Goal: Information Seeking & Learning: Learn about a topic

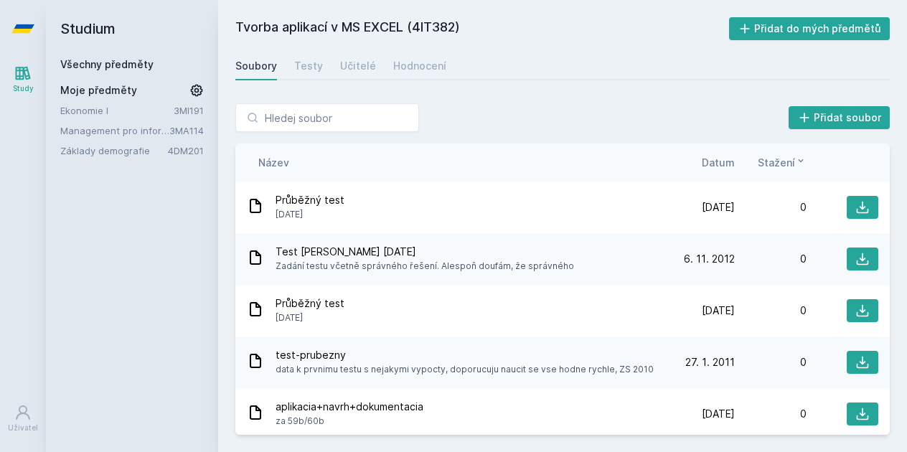
click at [118, 91] on span "Moje předměty" at bounding box center [98, 90] width 77 height 14
click at [113, 65] on link "Všechny předměty" at bounding box center [106, 64] width 93 height 12
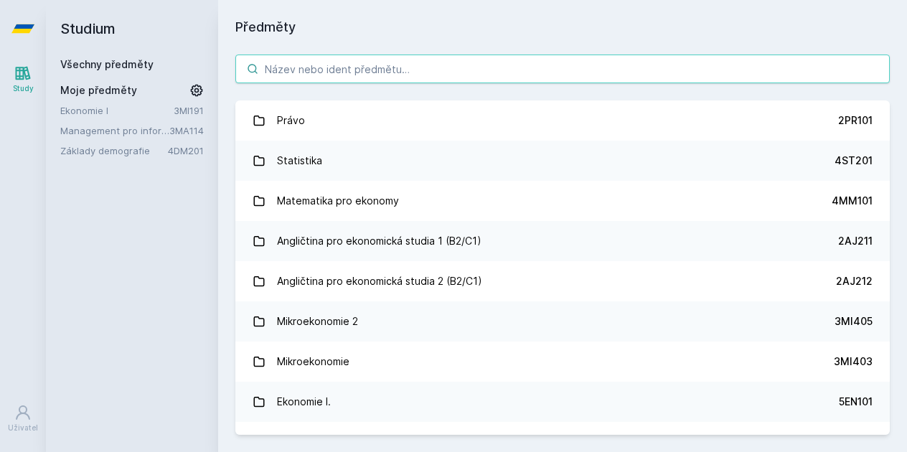
click at [304, 73] on input "search" at bounding box center [562, 69] width 654 height 29
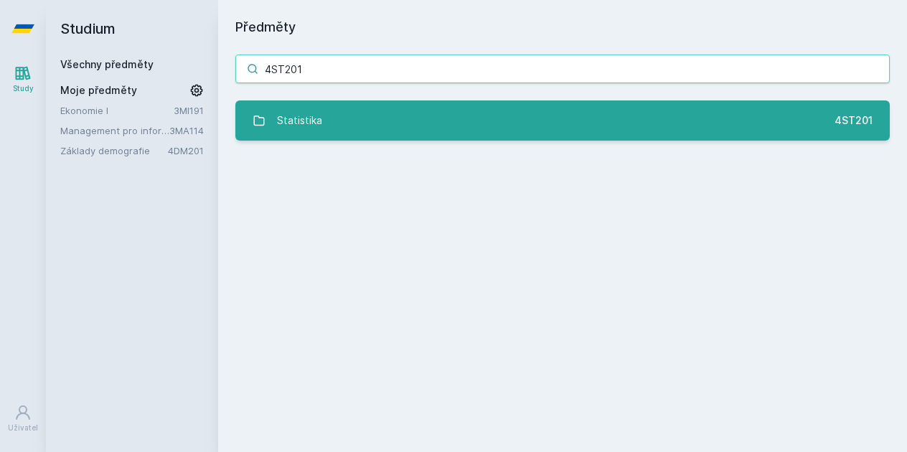
type input "4ST201"
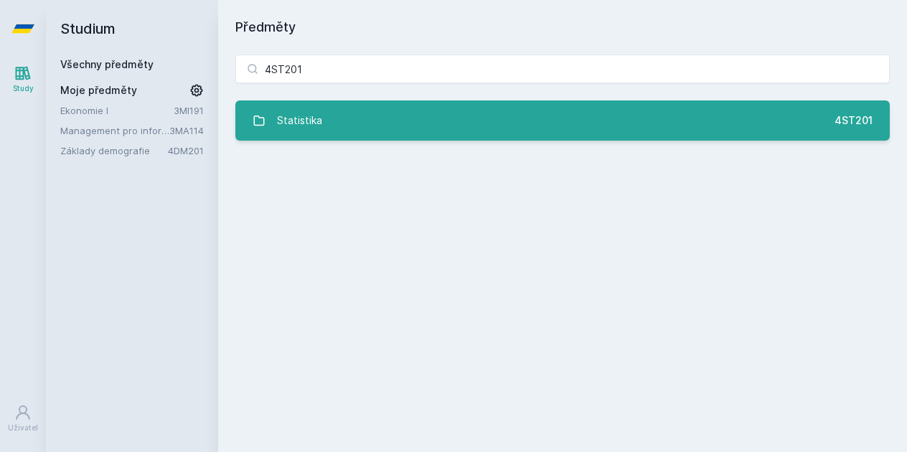
click at [407, 136] on link "Statistika 4ST201" at bounding box center [562, 120] width 654 height 40
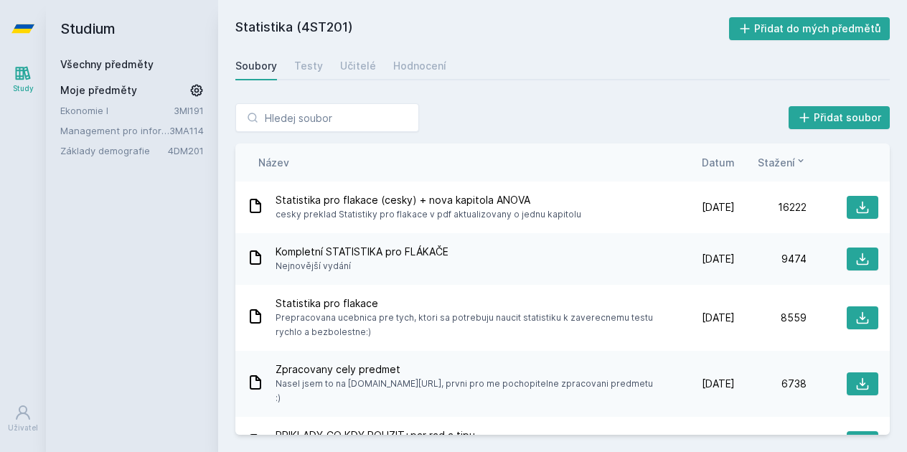
click at [95, 32] on h2 "Studium" at bounding box center [131, 28] width 143 height 57
click at [104, 61] on link "Všechny předměty" at bounding box center [106, 64] width 93 height 12
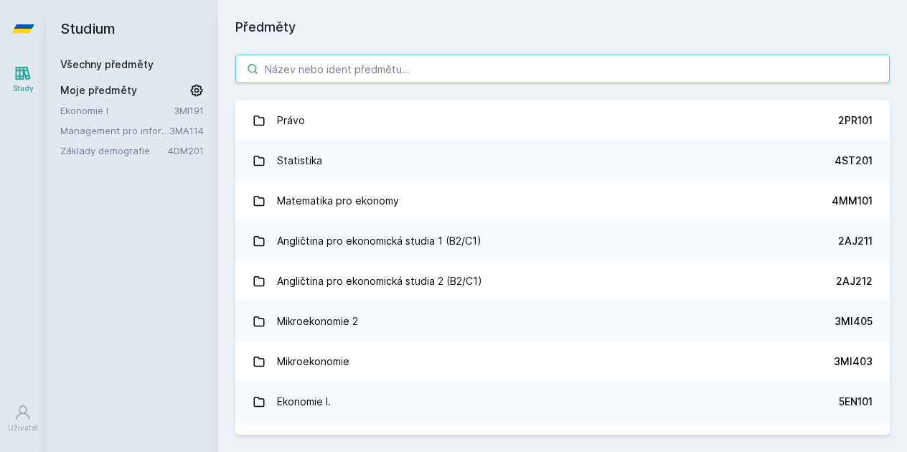
click at [296, 60] on input "search" at bounding box center [562, 69] width 654 height 29
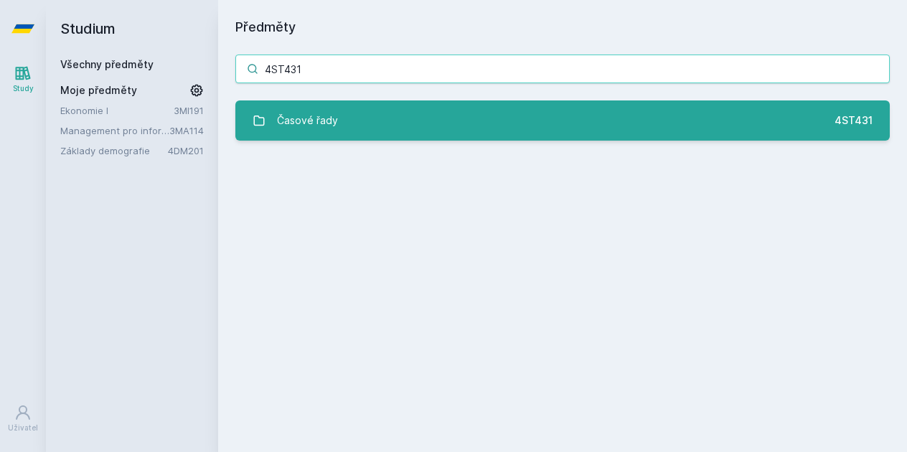
type input "4ST431"
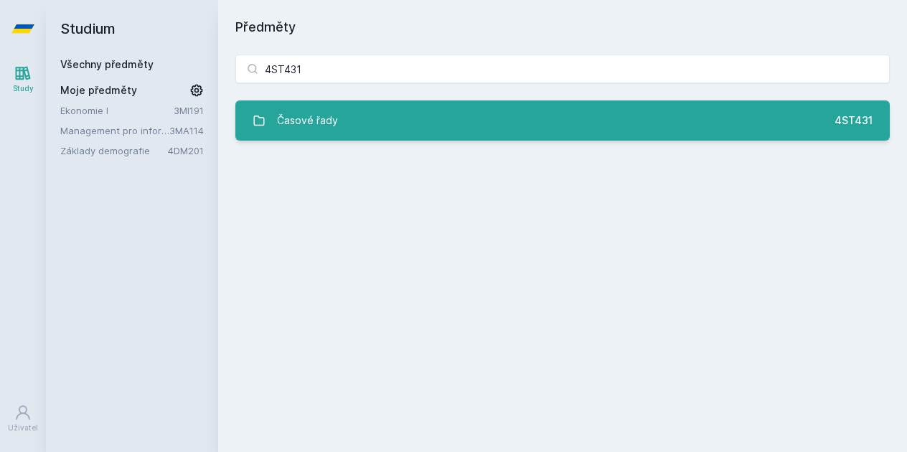
click at [339, 129] on link "Časové řady 4ST431" at bounding box center [562, 120] width 654 height 40
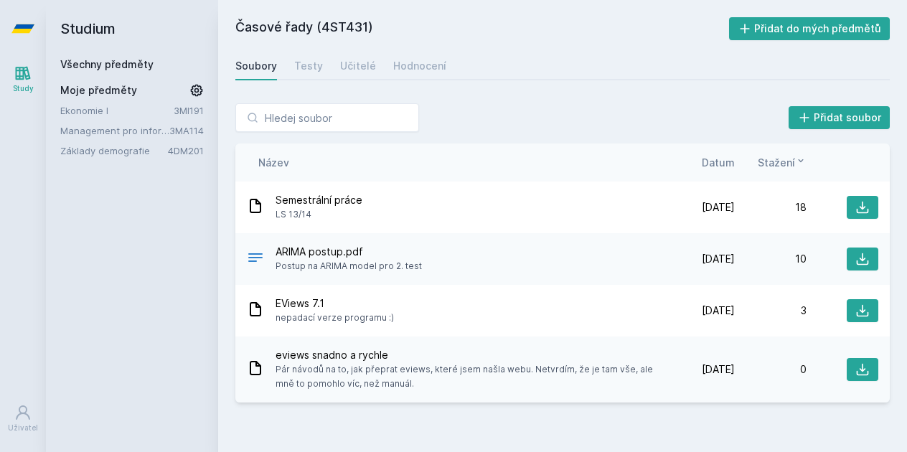
click at [100, 67] on link "Všechny předměty" at bounding box center [106, 64] width 93 height 12
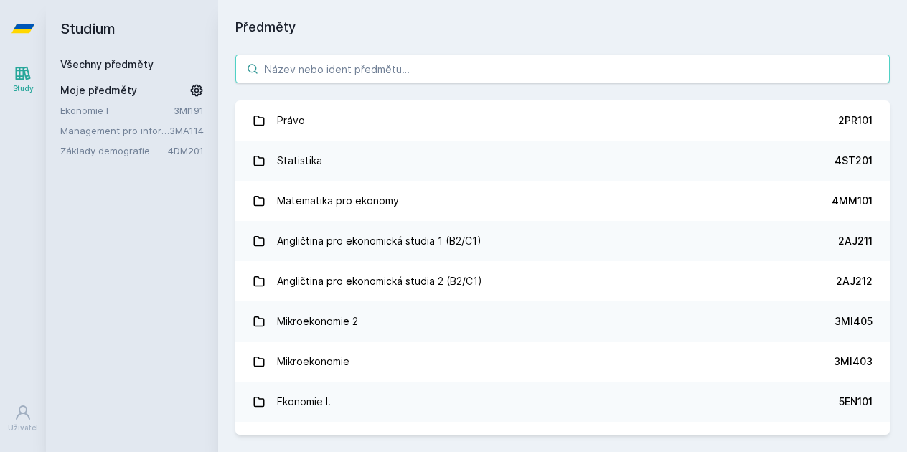
click at [291, 68] on input "search" at bounding box center [562, 69] width 654 height 29
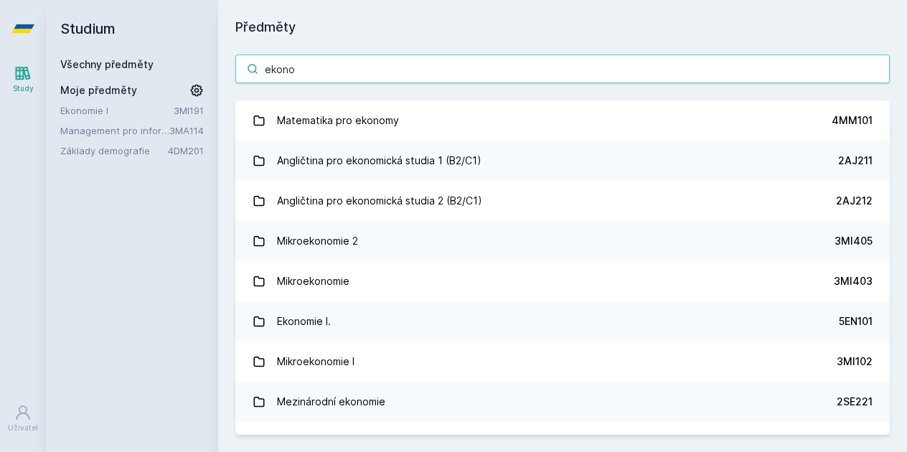
click at [291, 68] on input "ekono" at bounding box center [562, 69] width 654 height 29
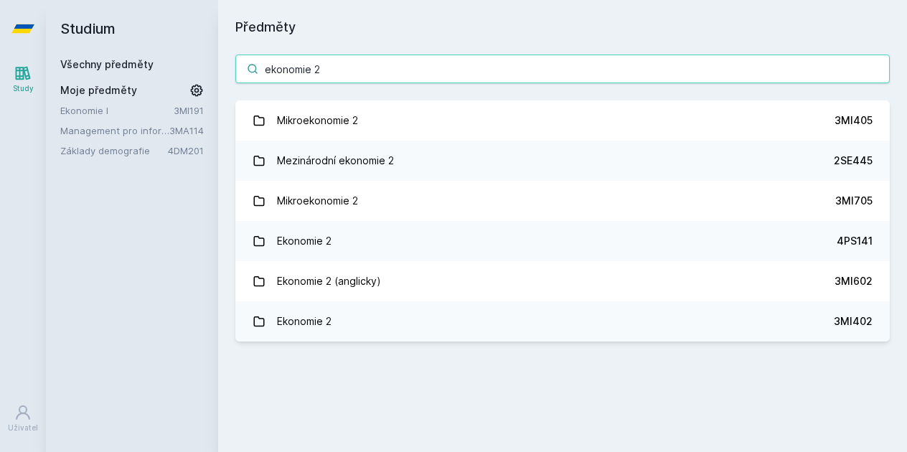
drag, startPoint x: 336, startPoint y: 62, endPoint x: 203, endPoint y: 62, distance: 132.7
click at [203, 62] on div "Studium Všechny předměty Moje předměty Ekonomie I 3MI191 Management pro informa…" at bounding box center [476, 226] width 861 height 452
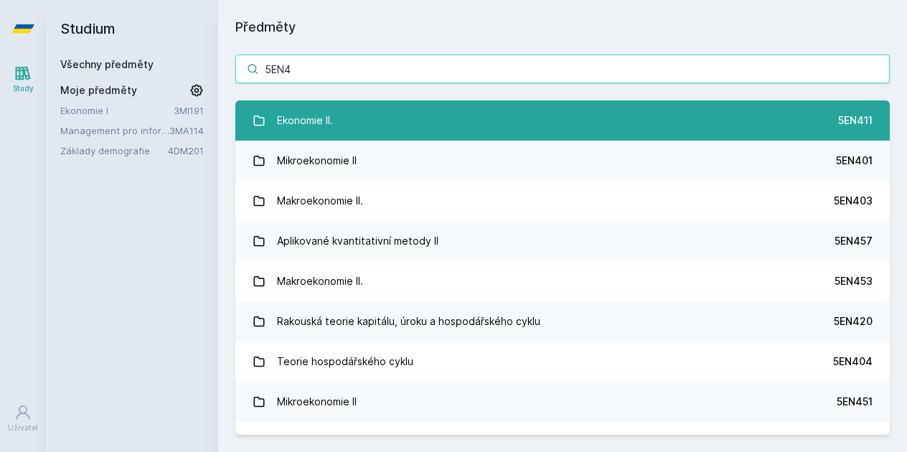
type input "5EN4"
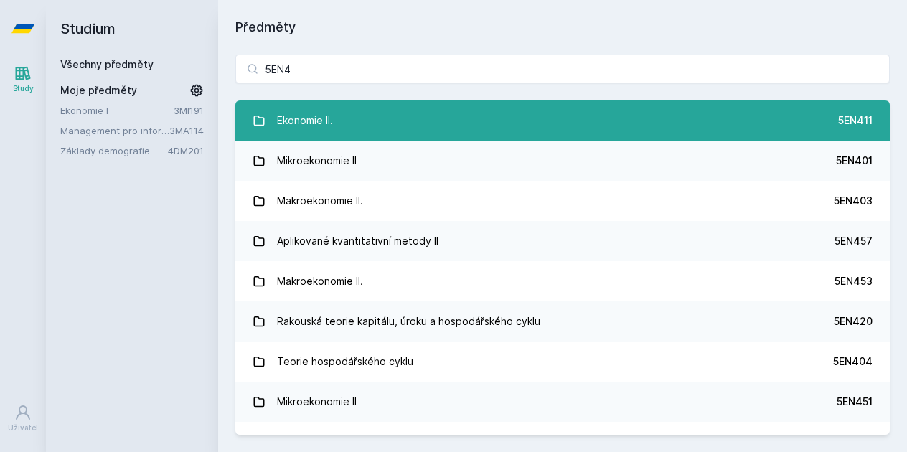
click at [331, 133] on div "Ekonomie II." at bounding box center [305, 120] width 56 height 29
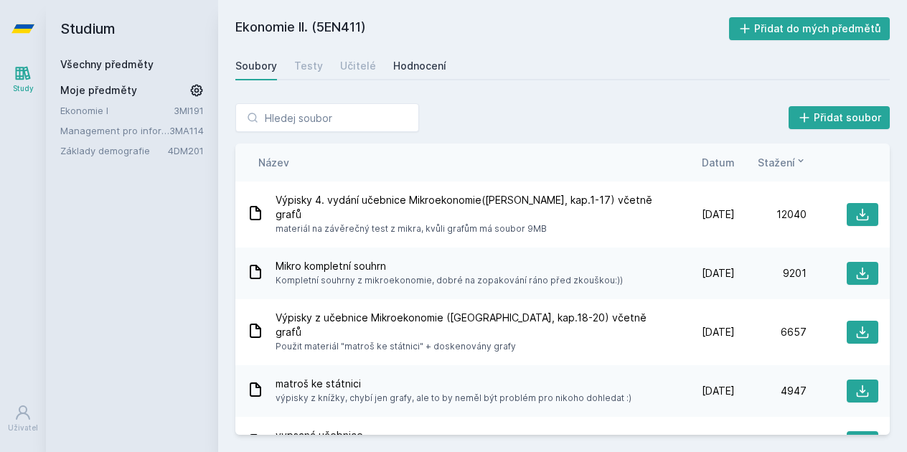
click at [408, 70] on div "Hodnocení" at bounding box center [419, 66] width 53 height 14
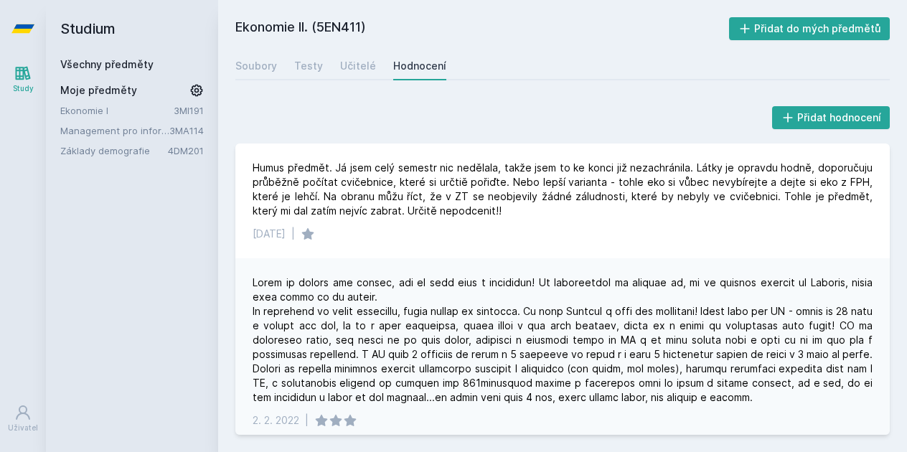
click at [92, 63] on link "Všechny předměty" at bounding box center [106, 64] width 93 height 12
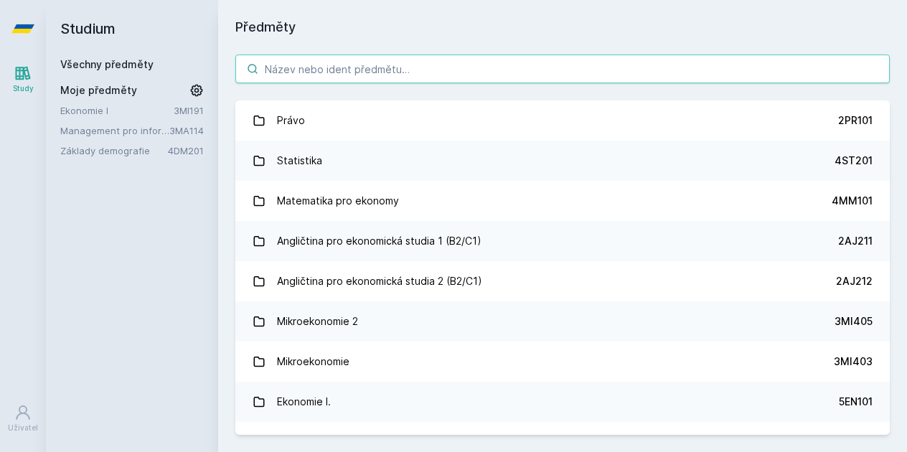
click at [288, 65] on input "search" at bounding box center [562, 69] width 654 height 29
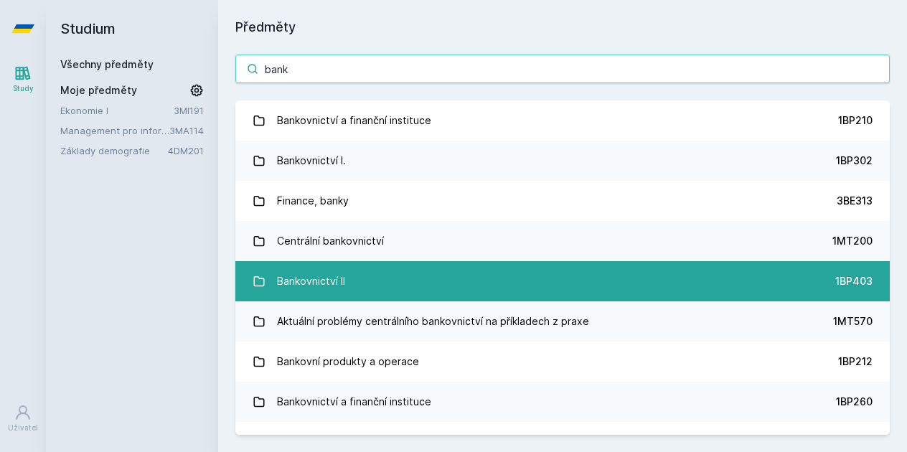
type input "bank"
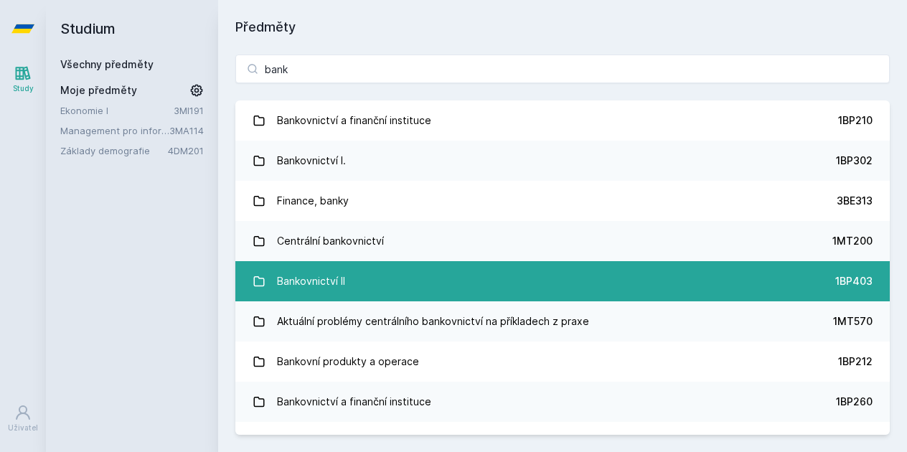
click at [320, 291] on div "Bankovnictví II" at bounding box center [311, 281] width 68 height 29
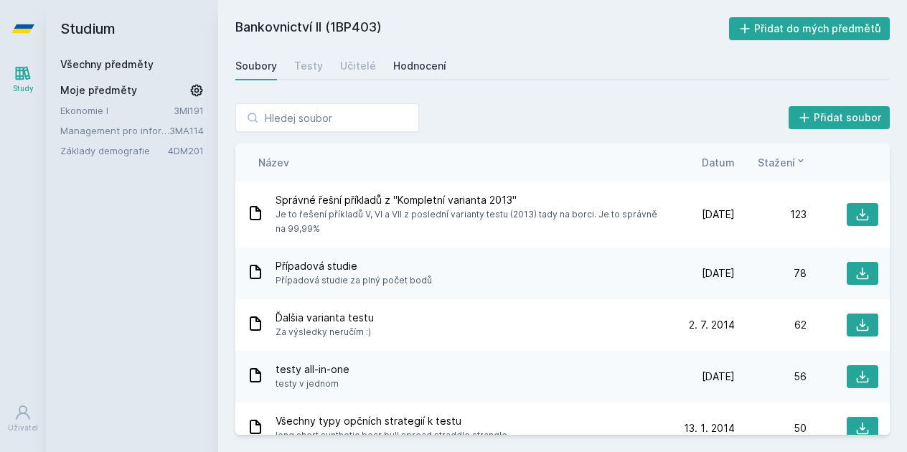
click at [410, 73] on link "Hodnocení" at bounding box center [419, 66] width 53 height 29
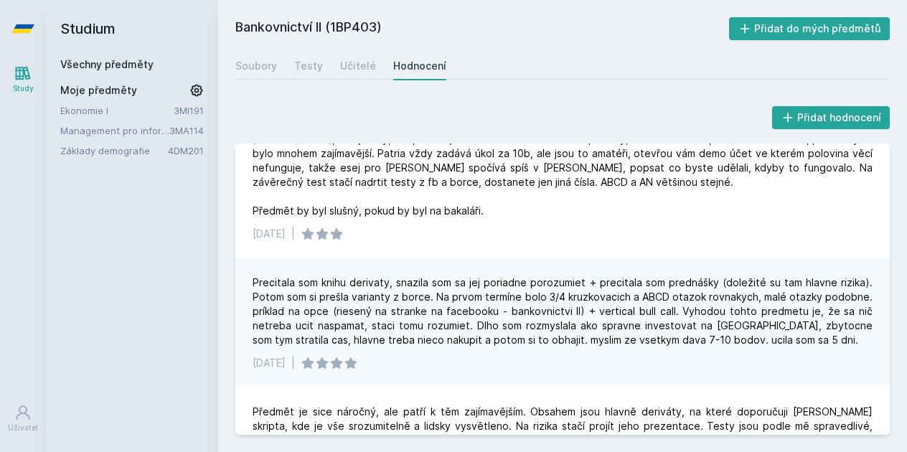
scroll to position [1022, 0]
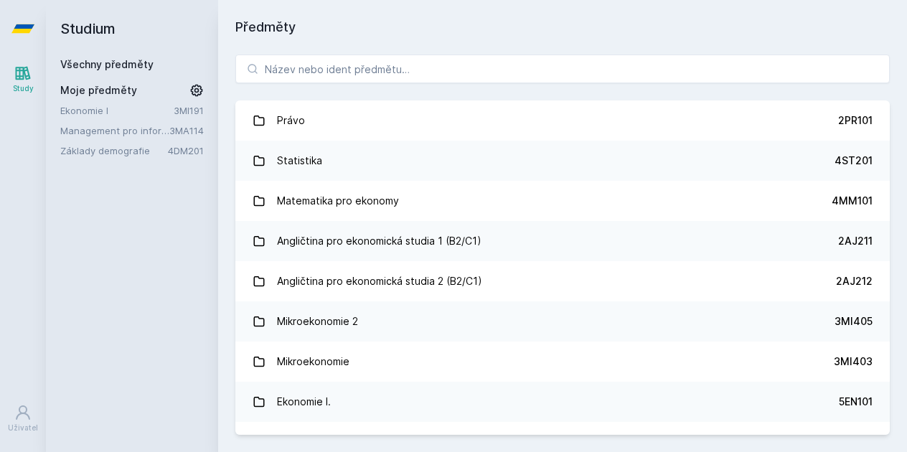
click at [93, 150] on link "Základy demografie" at bounding box center [114, 150] width 108 height 14
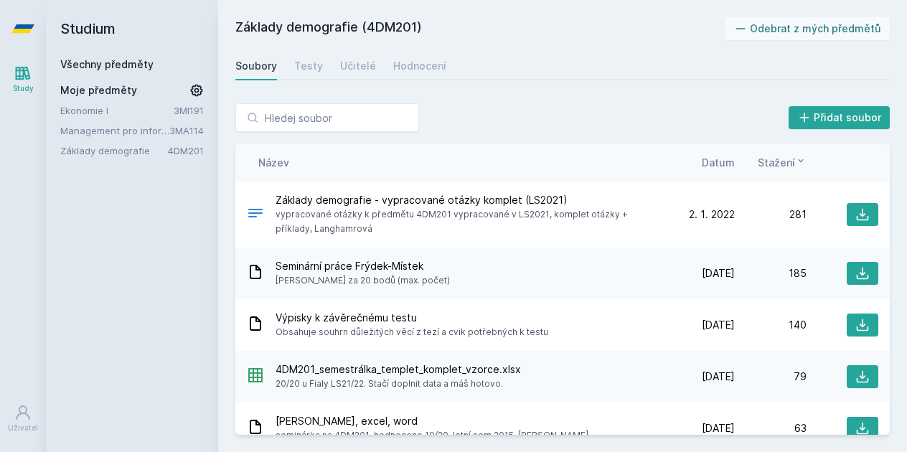
click at [99, 62] on link "Všechny předměty" at bounding box center [106, 64] width 93 height 12
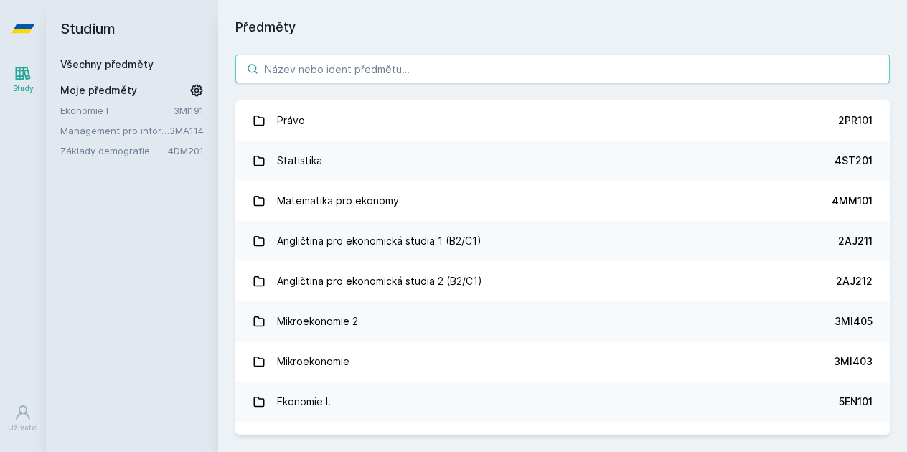
click at [278, 62] on input "search" at bounding box center [562, 69] width 654 height 29
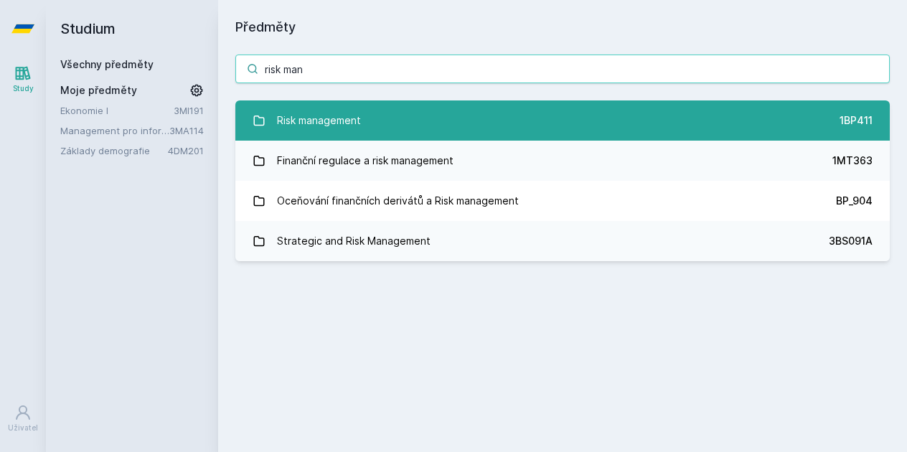
type input "risk man"
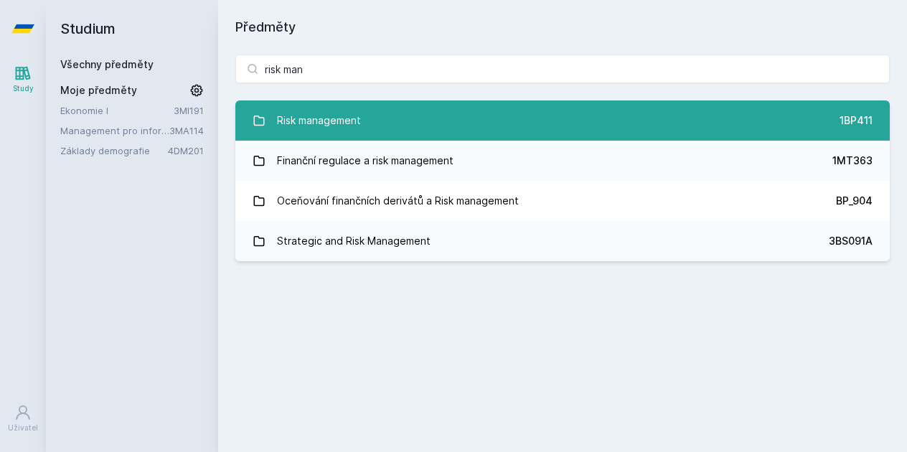
click at [310, 131] on div "Risk management" at bounding box center [319, 120] width 84 height 29
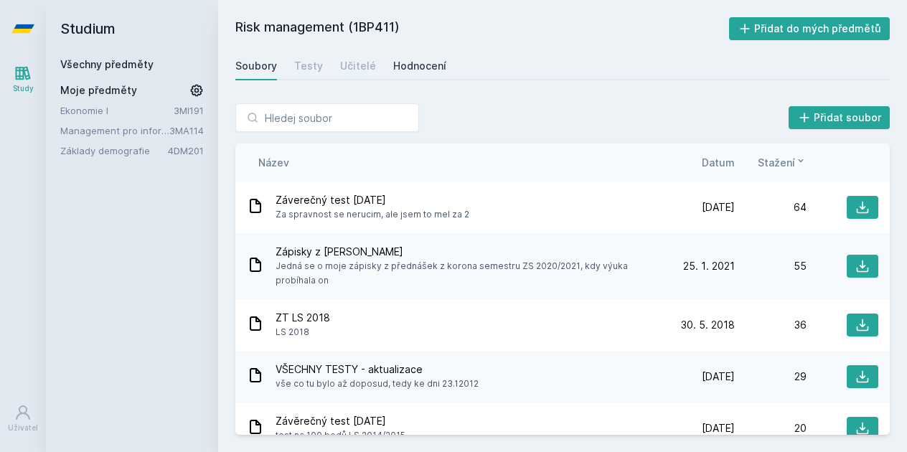
click at [405, 63] on div "Hodnocení" at bounding box center [419, 66] width 53 height 14
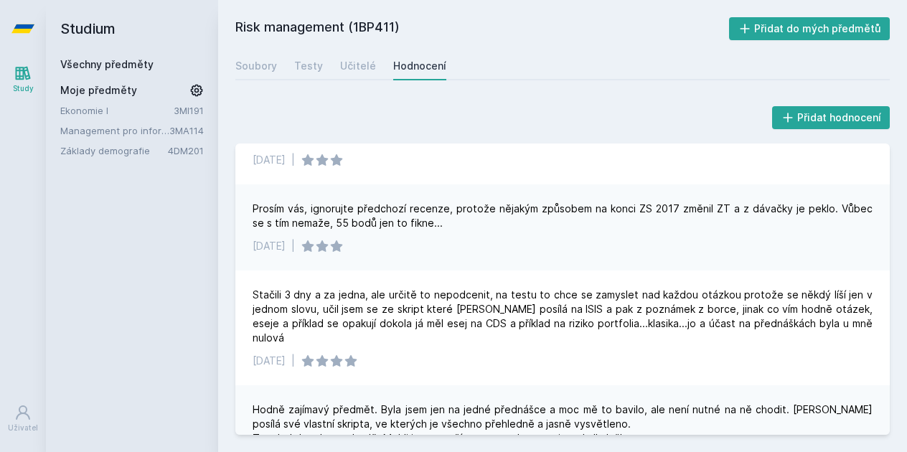
scroll to position [1057, 0]
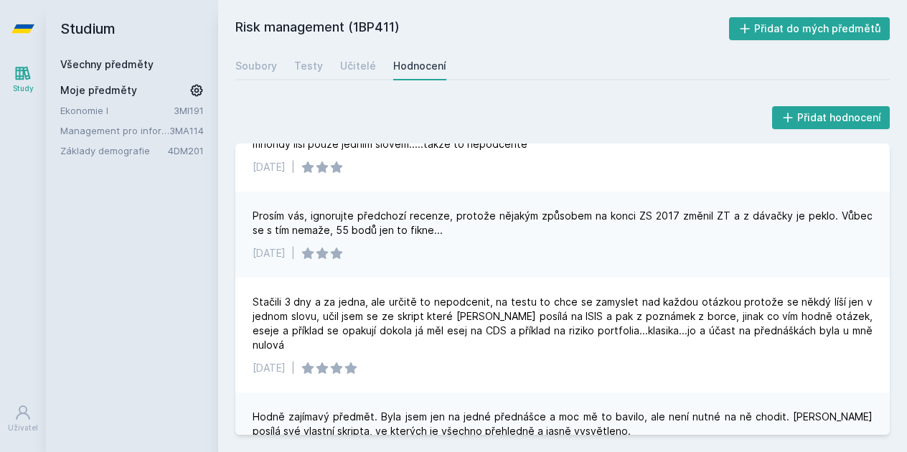
click at [85, 60] on link "Všechny předměty" at bounding box center [106, 64] width 93 height 12
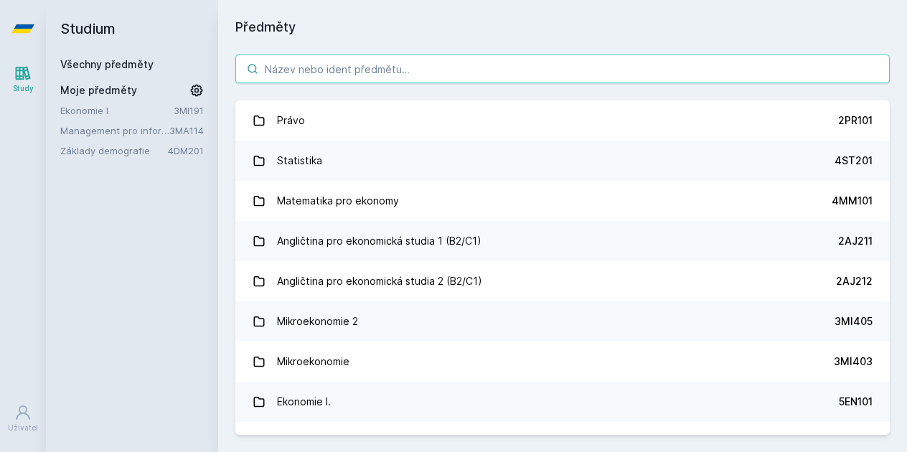
click at [275, 67] on input "search" at bounding box center [562, 69] width 654 height 29
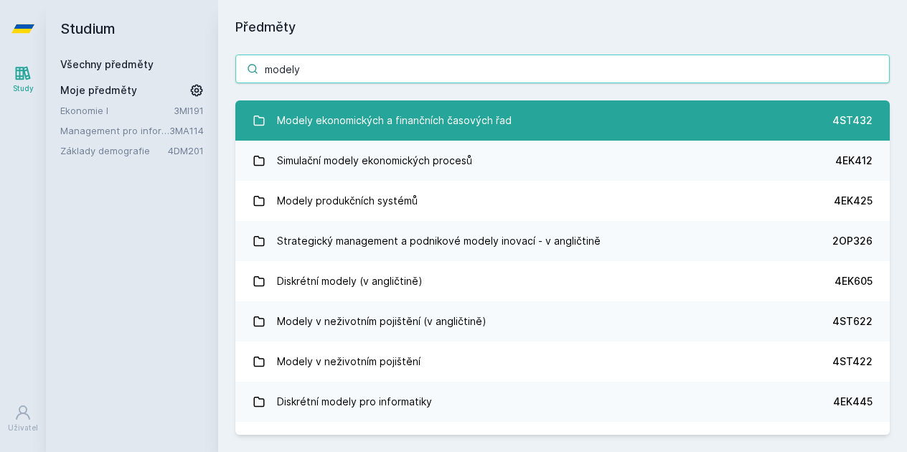
type input "modely"
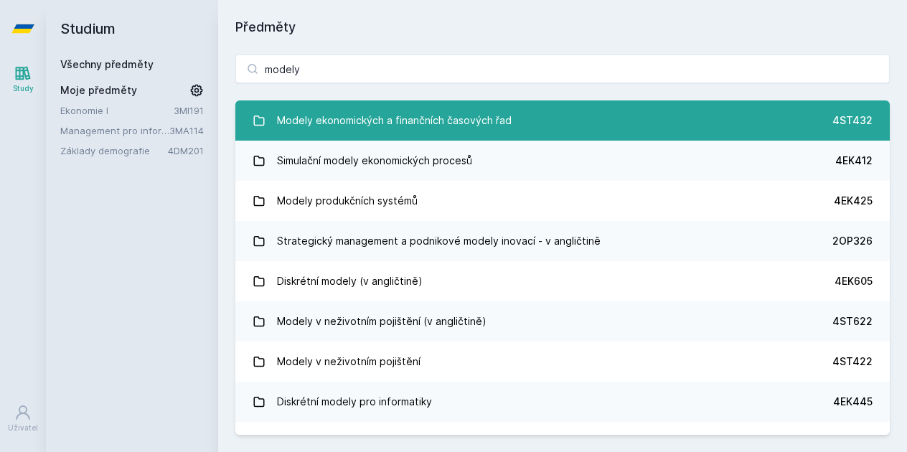
click at [330, 115] on div "Modely ekonomických a finančních časových řad" at bounding box center [394, 120] width 235 height 29
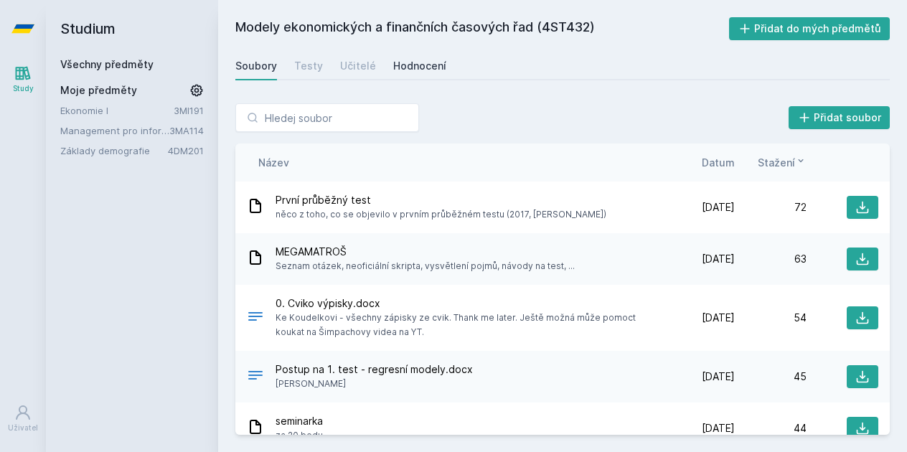
click at [403, 69] on div "Hodnocení" at bounding box center [419, 66] width 53 height 14
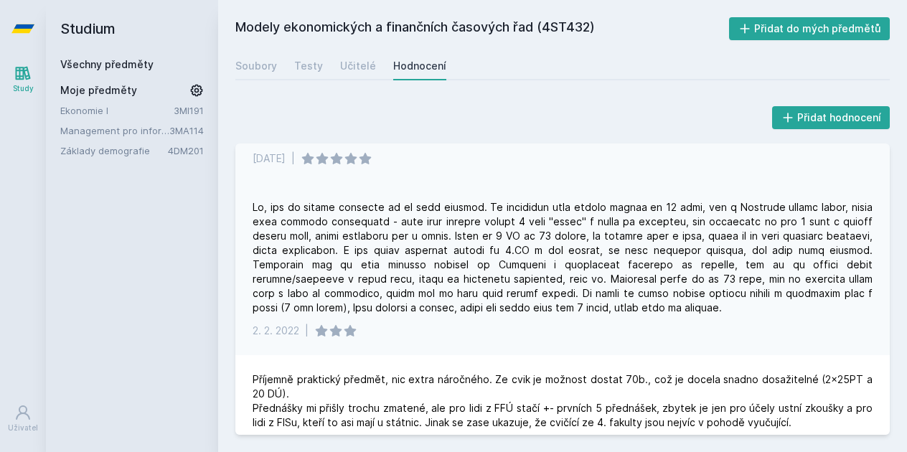
scroll to position [248, 0]
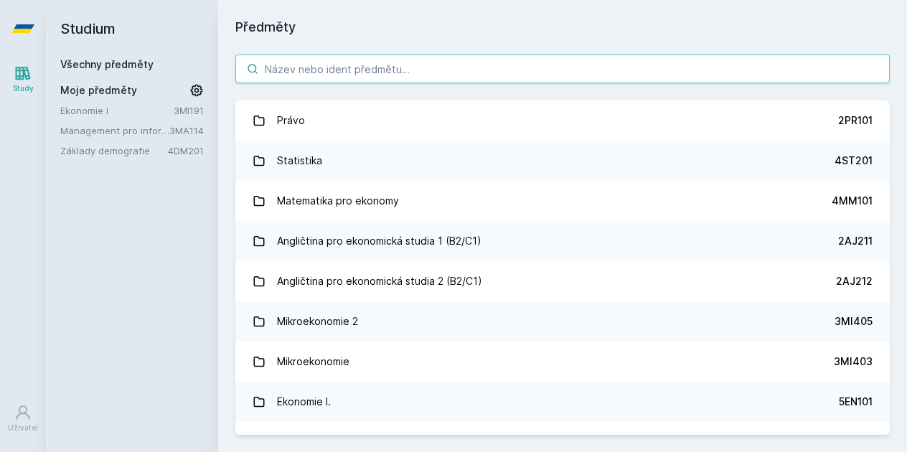
click at [292, 66] on input "search" at bounding box center [562, 69] width 654 height 29
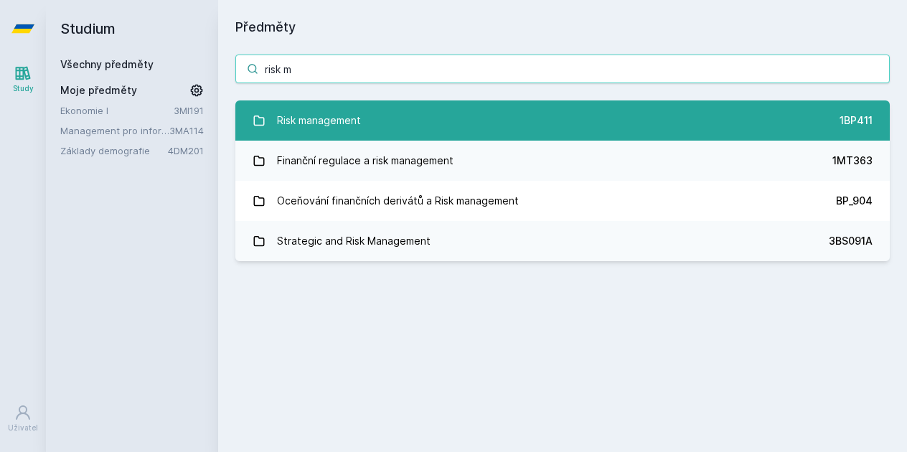
type input "risk m"
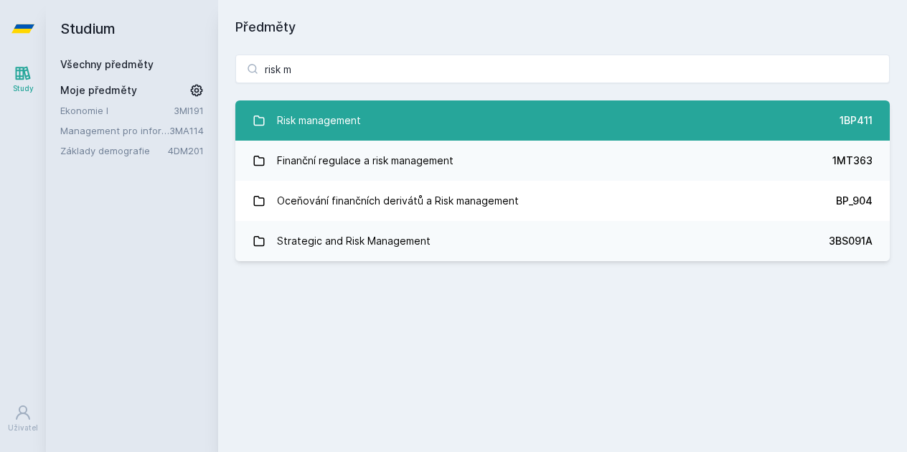
click at [325, 128] on div "Risk management" at bounding box center [319, 120] width 84 height 29
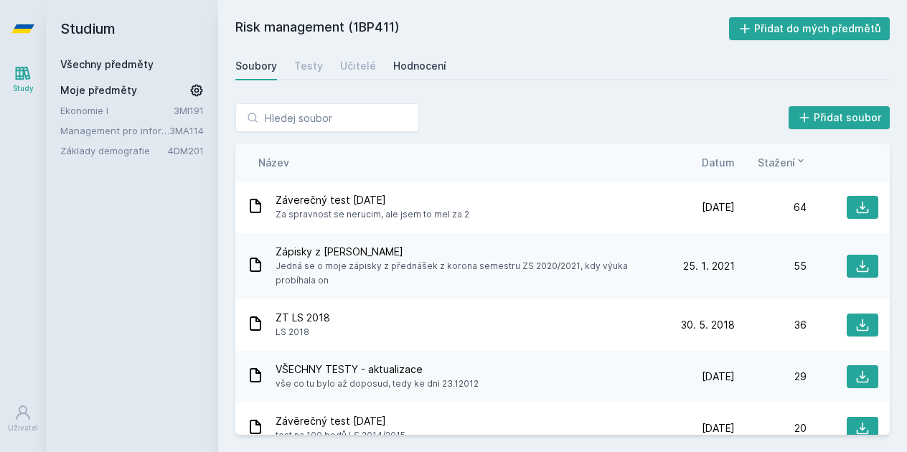
click at [411, 67] on div "Hodnocení" at bounding box center [419, 66] width 53 height 14
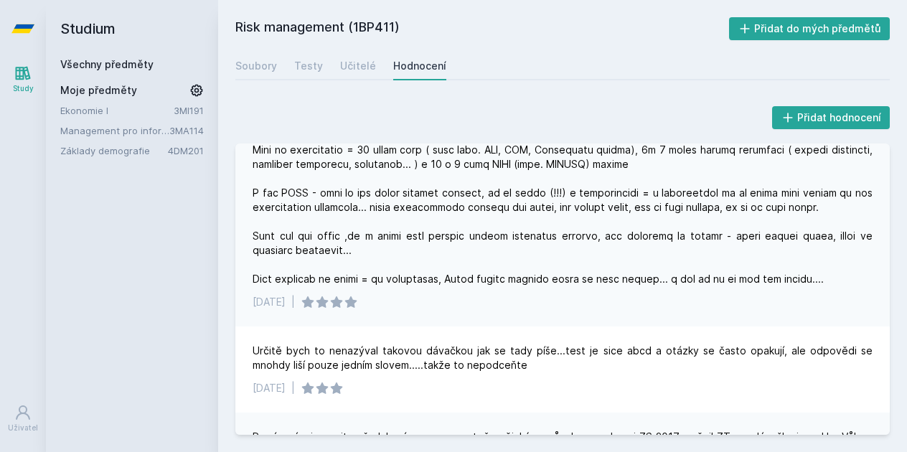
scroll to position [827, 0]
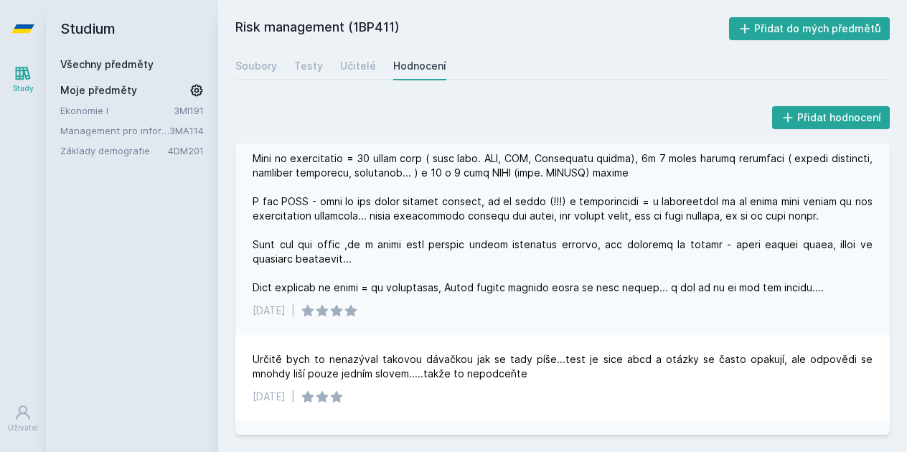
click at [128, 61] on link "Všechny předměty" at bounding box center [106, 64] width 93 height 12
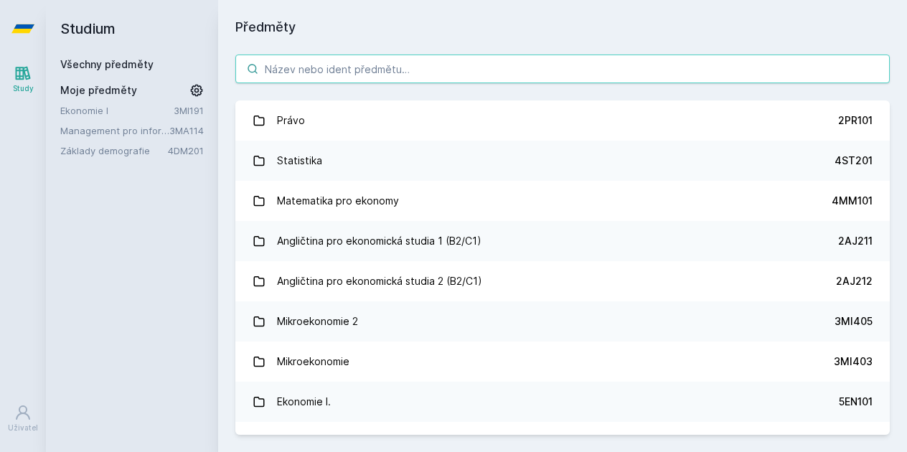
click at [288, 68] on input "search" at bounding box center [562, 69] width 654 height 29
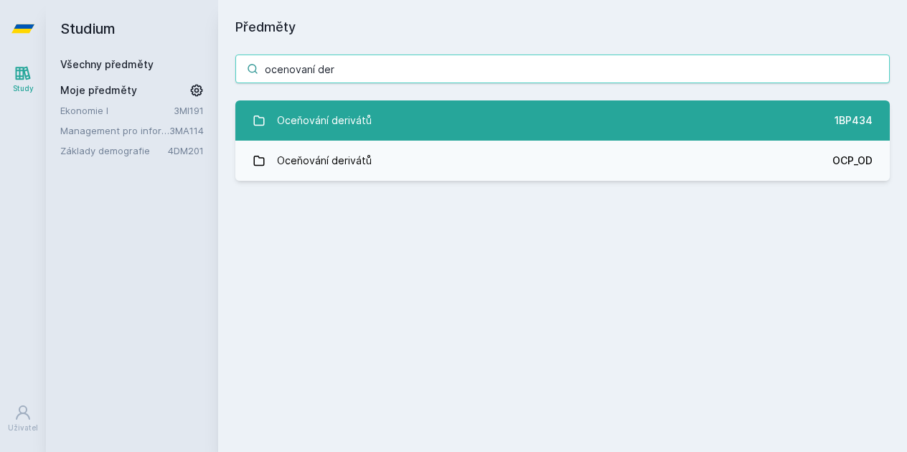
type input "ocenovaní der"
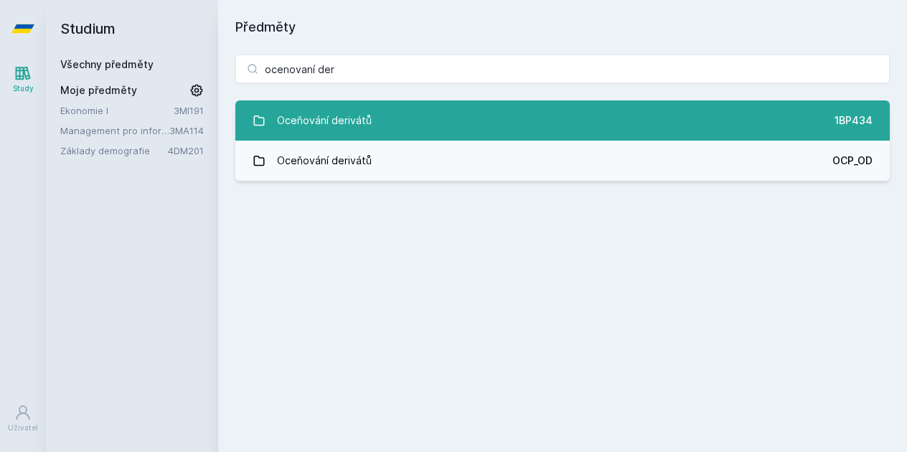
click at [414, 116] on link "Oceňování derivátů 1BP434" at bounding box center [562, 120] width 654 height 40
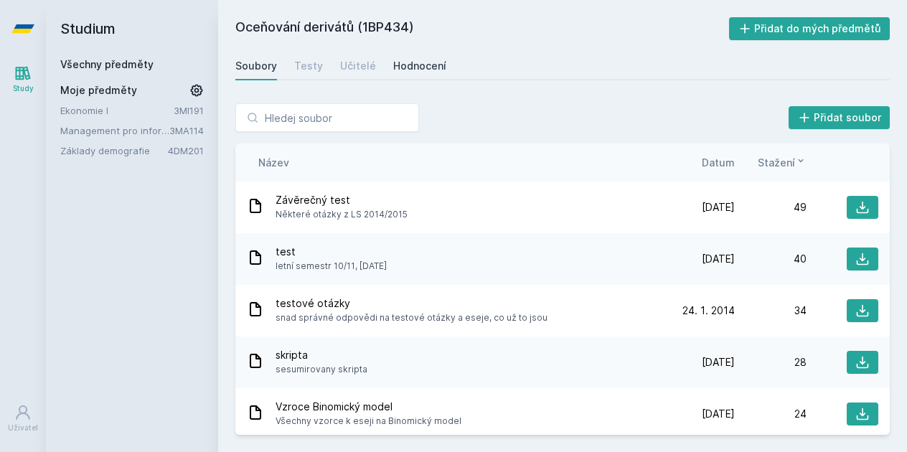
click at [407, 62] on div "Hodnocení" at bounding box center [419, 66] width 53 height 14
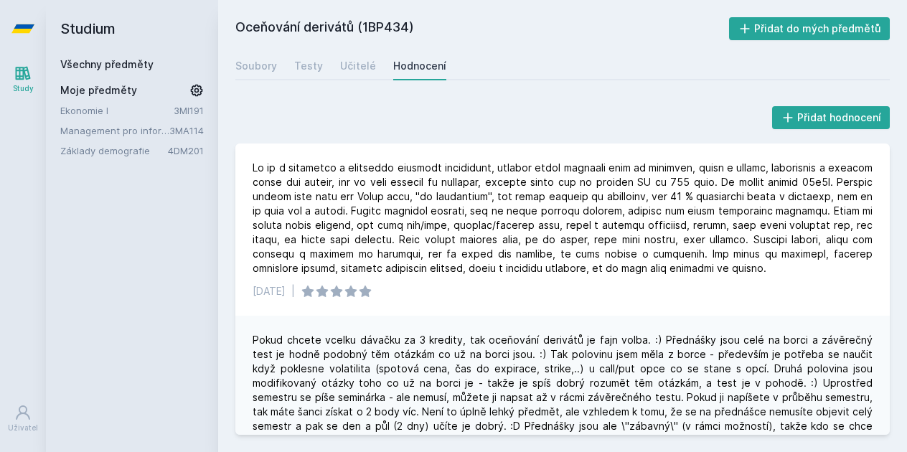
click at [97, 64] on link "Všechny předměty" at bounding box center [106, 64] width 93 height 12
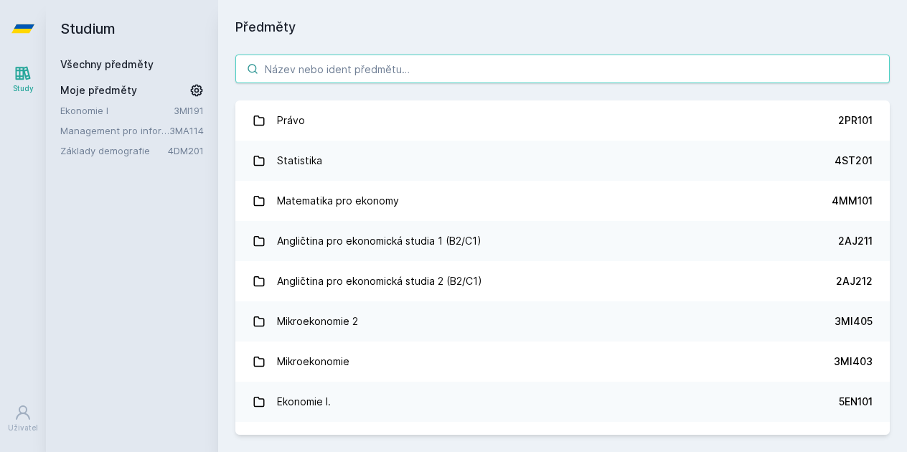
click at [283, 74] on input "search" at bounding box center [562, 69] width 654 height 29
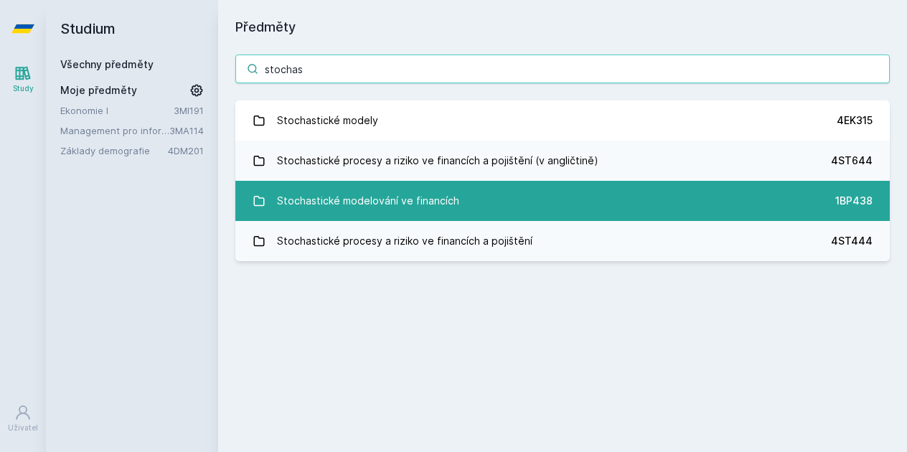
type input "stochas"
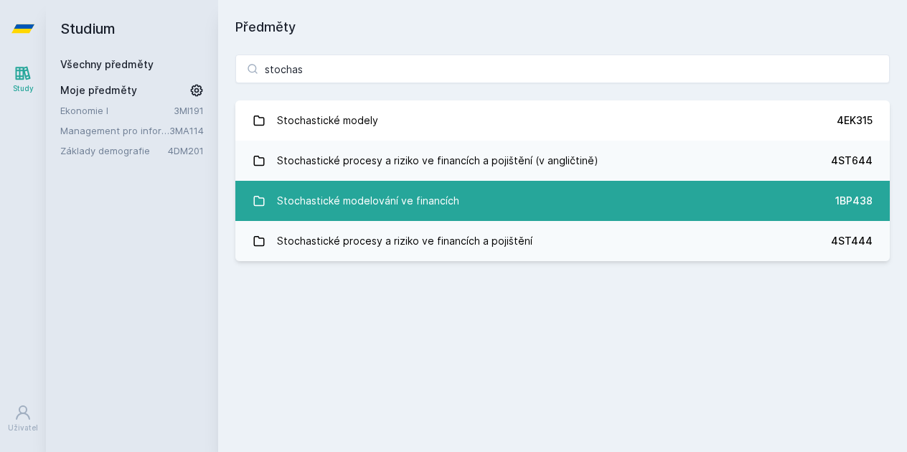
click at [367, 190] on div "Stochastické modelování ve financích" at bounding box center [368, 201] width 182 height 29
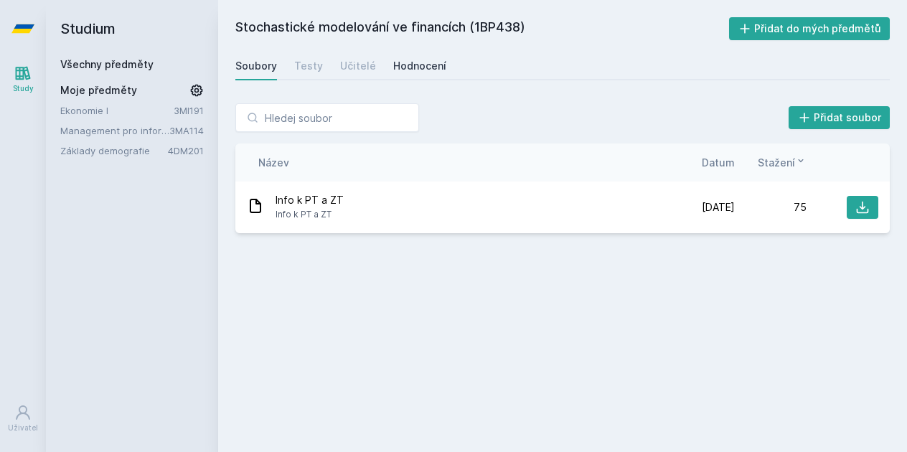
click at [426, 65] on div "Hodnocení" at bounding box center [419, 66] width 53 height 14
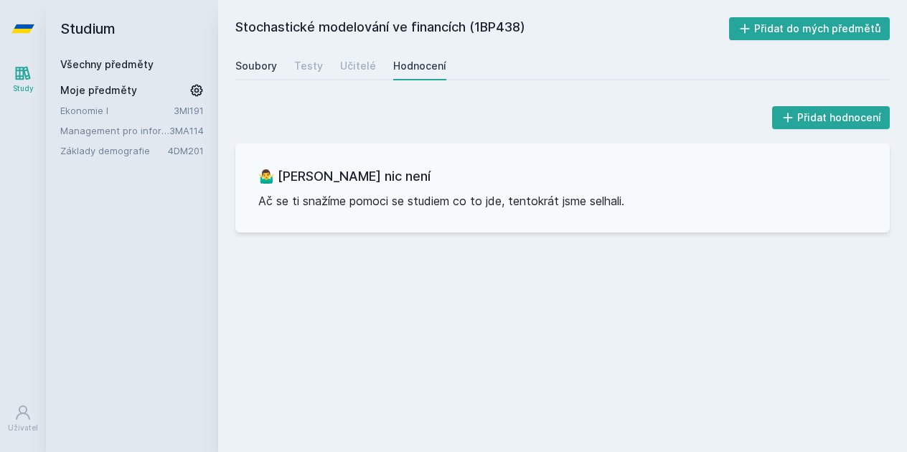
click at [246, 66] on div "Soubory" at bounding box center [256, 66] width 42 height 14
